Goal: Task Accomplishment & Management: Use online tool/utility

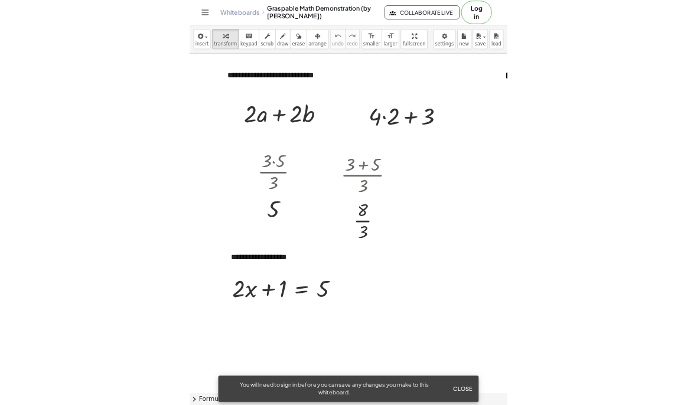
scroll to position [348, 414]
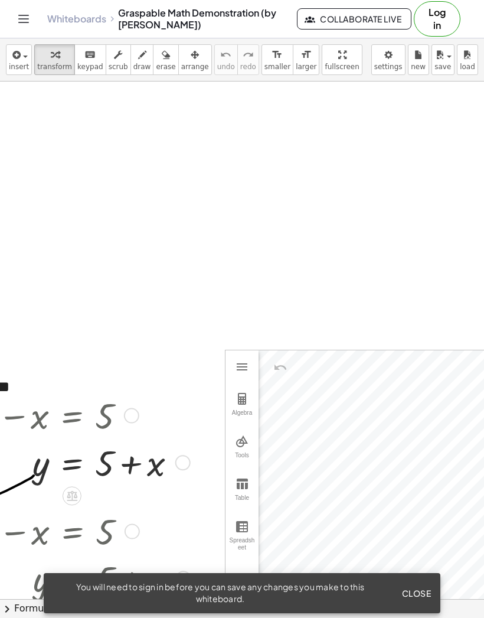
click at [87, 18] on link "Whiteboards" at bounding box center [76, 19] width 59 height 12
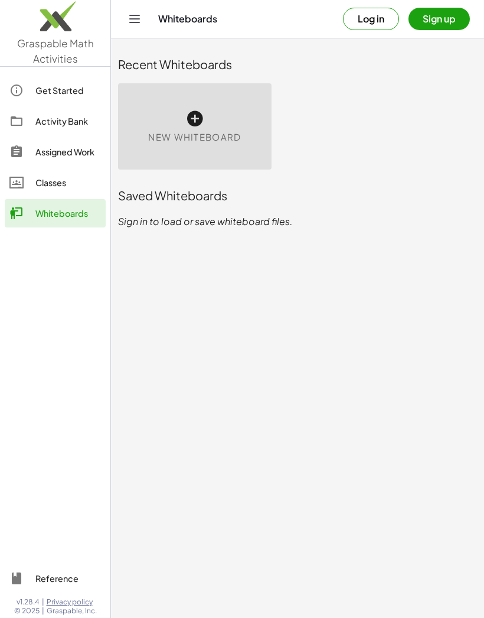
click at [205, 121] on div "New Whiteboard" at bounding box center [195, 126] width 154 height 86
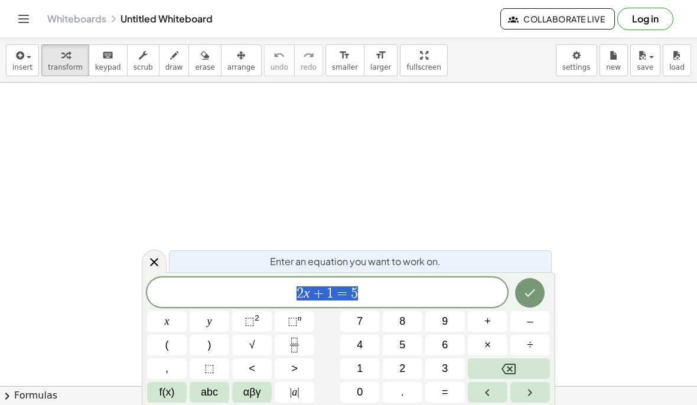
click at [484, 308] on button "Done" at bounding box center [530, 293] width 30 height 30
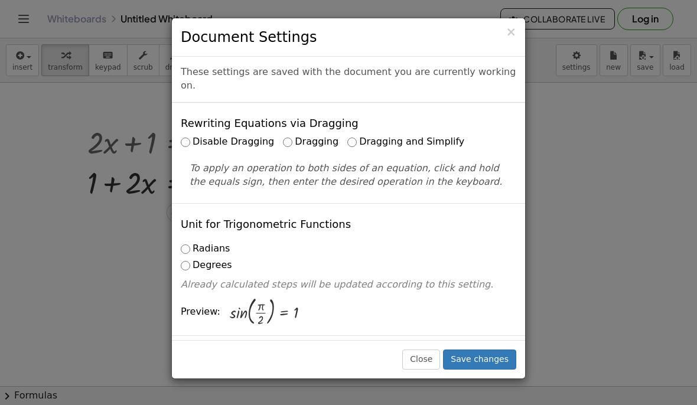
click at [302, 135] on label "Dragging" at bounding box center [311, 142] width 56 height 14
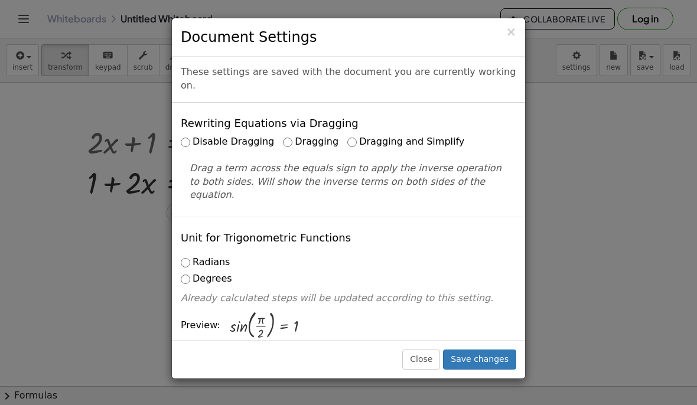
click at [484, 370] on button "Save changes" at bounding box center [479, 360] width 73 height 20
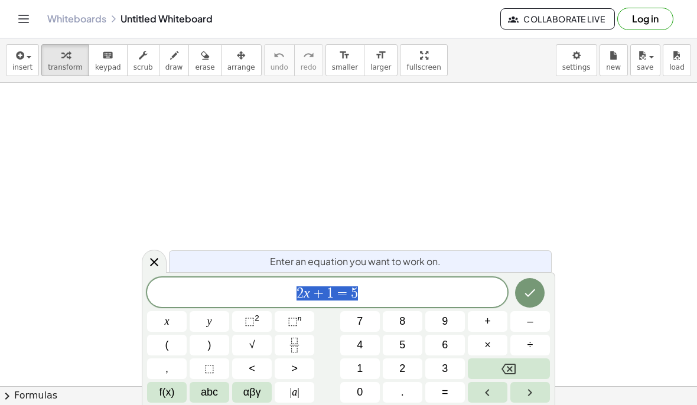
click at [530, 308] on button "Done" at bounding box center [530, 293] width 30 height 30
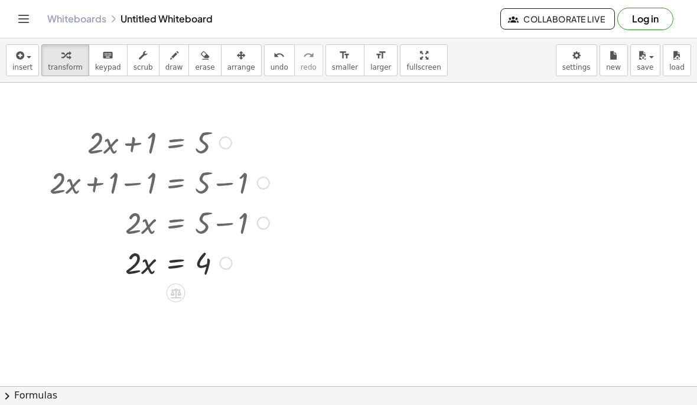
click at [178, 294] on icon at bounding box center [176, 293] width 11 height 10
click at [197, 299] on span "÷" at bounding box center [199, 293] width 6 height 17
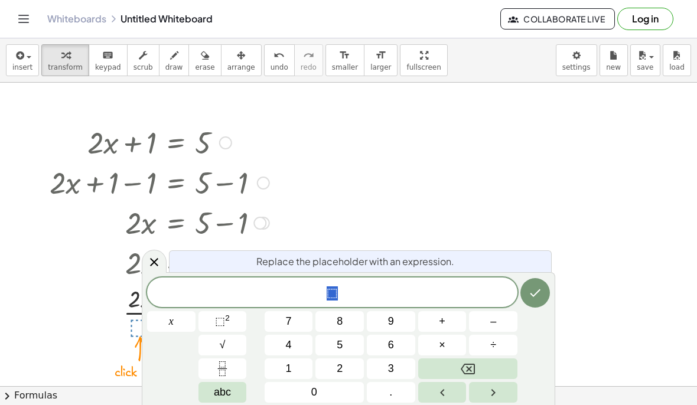
click at [343, 379] on button "2" at bounding box center [339, 369] width 48 height 21
click at [533, 300] on icon "Done" at bounding box center [535, 293] width 14 height 14
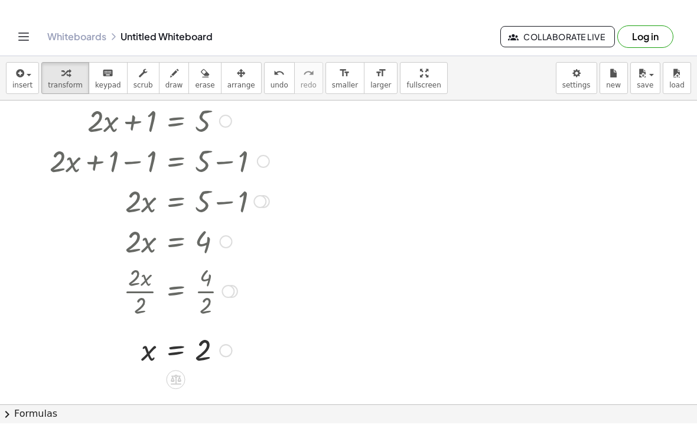
scroll to position [35, 0]
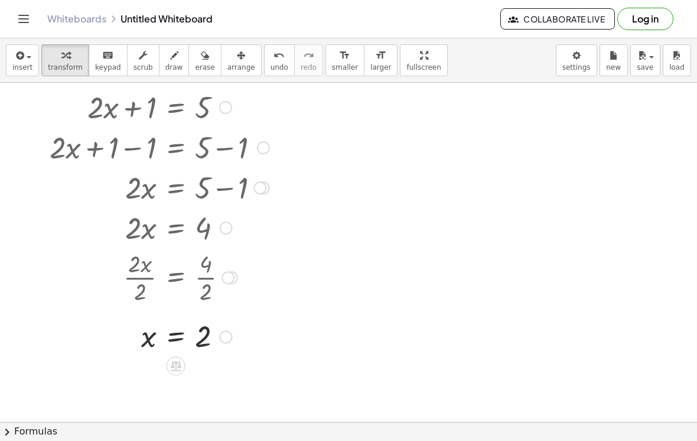
click at [22, 24] on icon "Toggle navigation" at bounding box center [24, 19] width 14 height 14
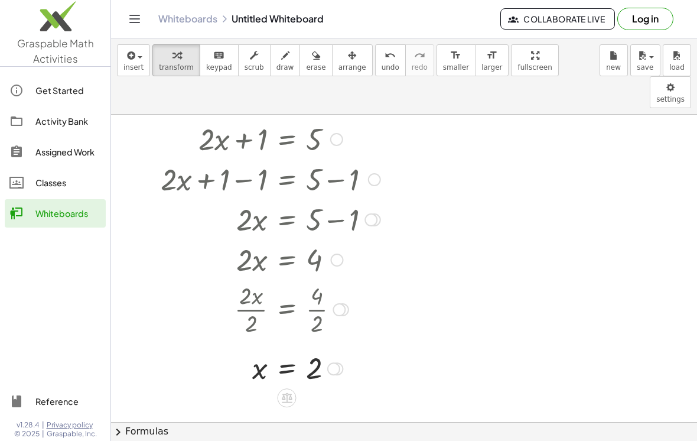
click at [63, 25] on img at bounding box center [55, 19] width 110 height 50
click at [57, 43] on img at bounding box center [55, 19] width 110 height 50
click at [45, 14] on img at bounding box center [55, 19] width 110 height 50
click at [56, 188] on div "Classes" at bounding box center [68, 182] width 66 height 14
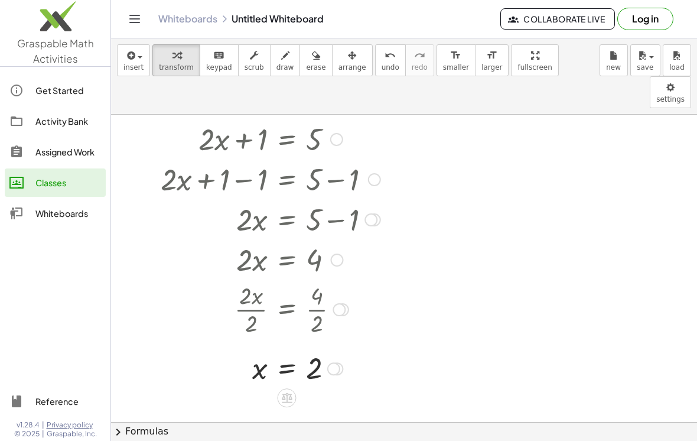
click at [60, 151] on div "Assigned Work" at bounding box center [68, 152] width 66 height 14
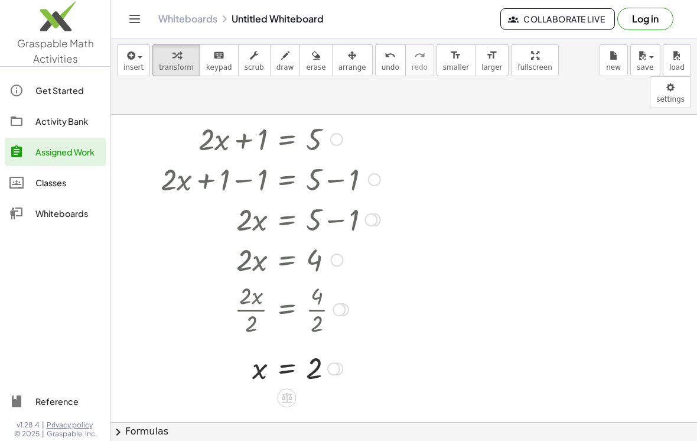
click at [78, 121] on div "Activity Bank" at bounding box center [68, 121] width 66 height 14
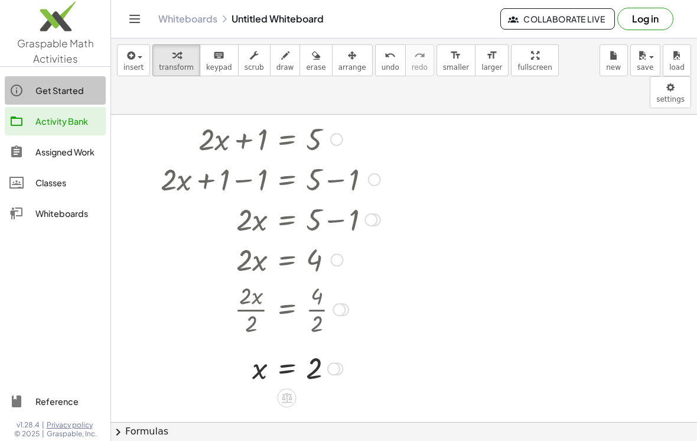
click at [56, 93] on div "Get Started" at bounding box center [68, 90] width 66 height 14
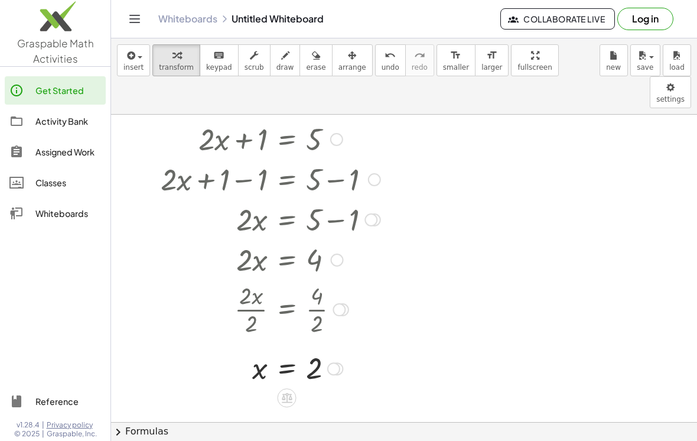
click at [51, 43] on img at bounding box center [55, 19] width 110 height 50
click at [183, 23] on link "Whiteboards" at bounding box center [187, 19] width 59 height 12
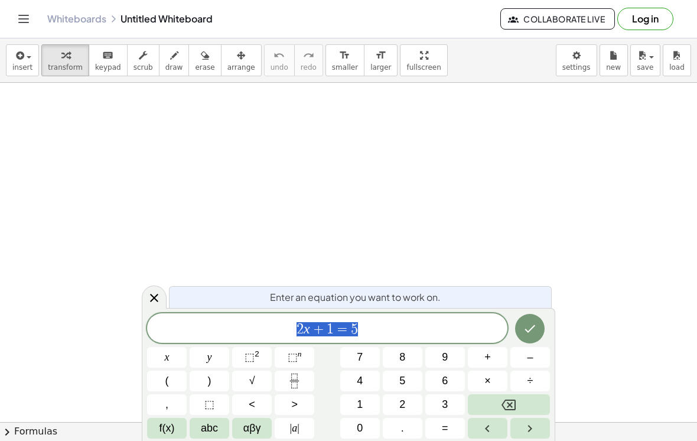
click at [21, 17] on icon "Toggle navigation" at bounding box center [24, 19] width 14 height 14
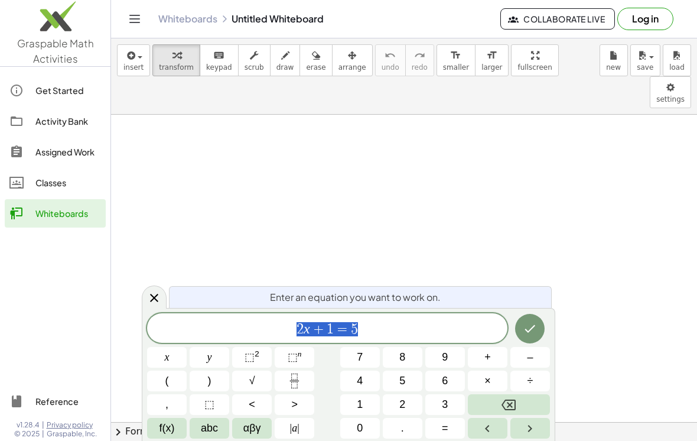
click at [49, 42] on img at bounding box center [55, 19] width 110 height 50
